Goal: Transaction & Acquisition: Obtain resource

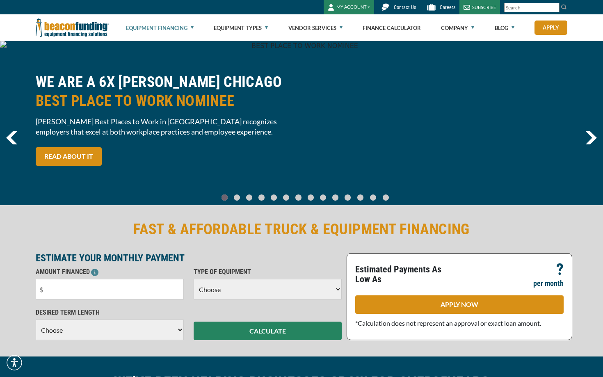
click at [172, 27] on link "Equipment Financing" at bounding box center [160, 28] width 68 height 26
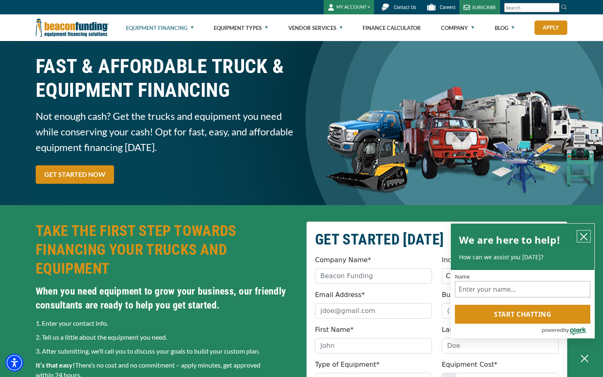
click at [583, 239] on icon "close chatbox" at bounding box center [584, 237] width 8 height 8
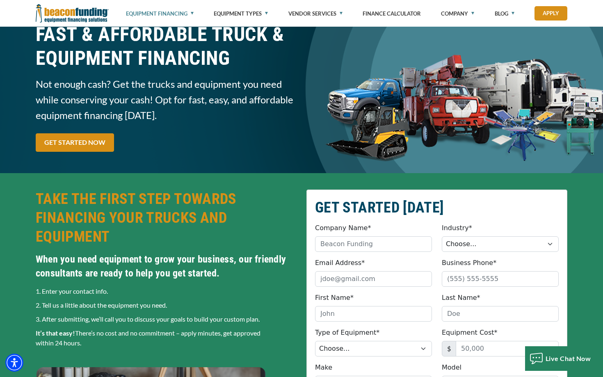
scroll to position [66, 0]
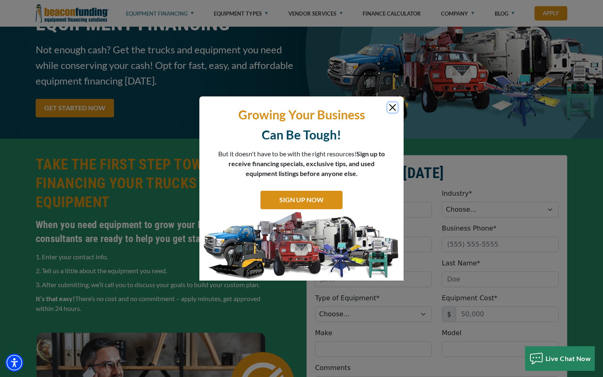
click at [392, 103] on button "Close" at bounding box center [393, 108] width 10 height 10
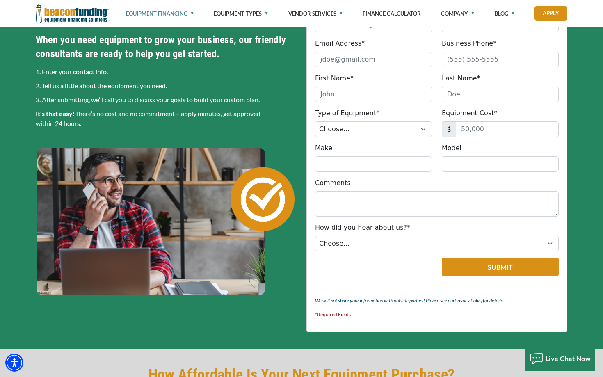
scroll to position [558, 0]
